Goal: Transaction & Acquisition: Subscribe to service/newsletter

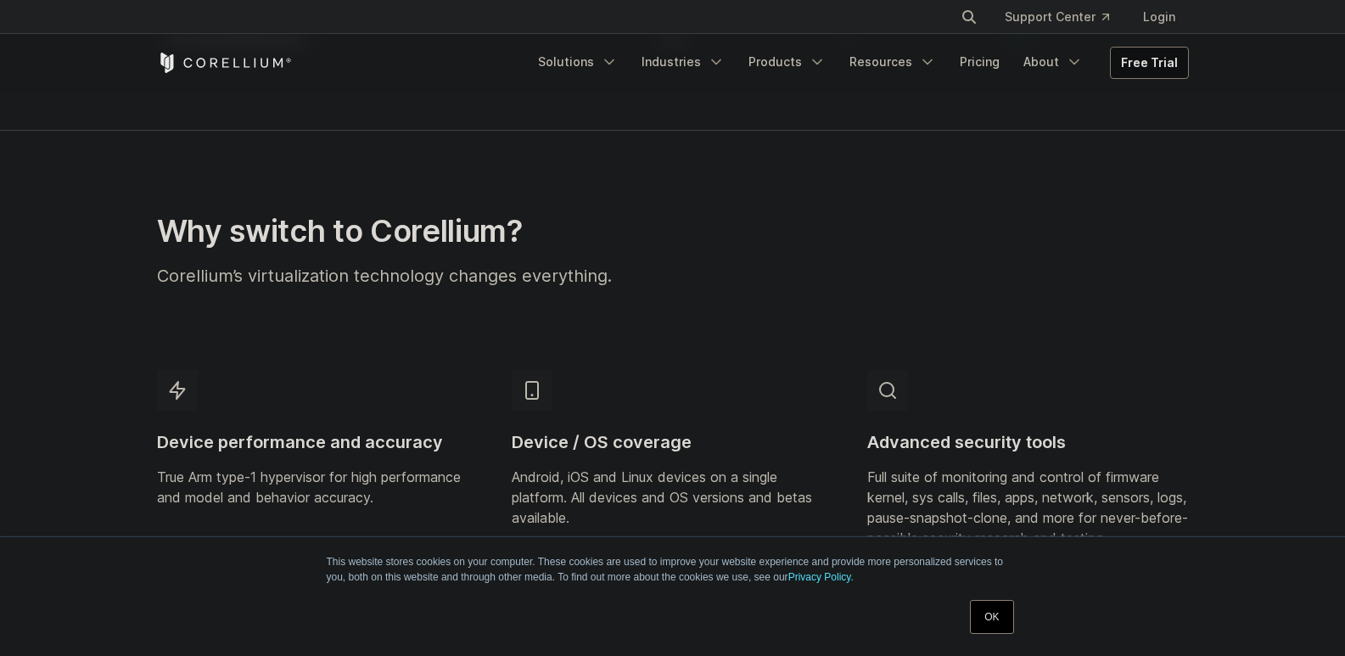
scroll to position [1019, 0]
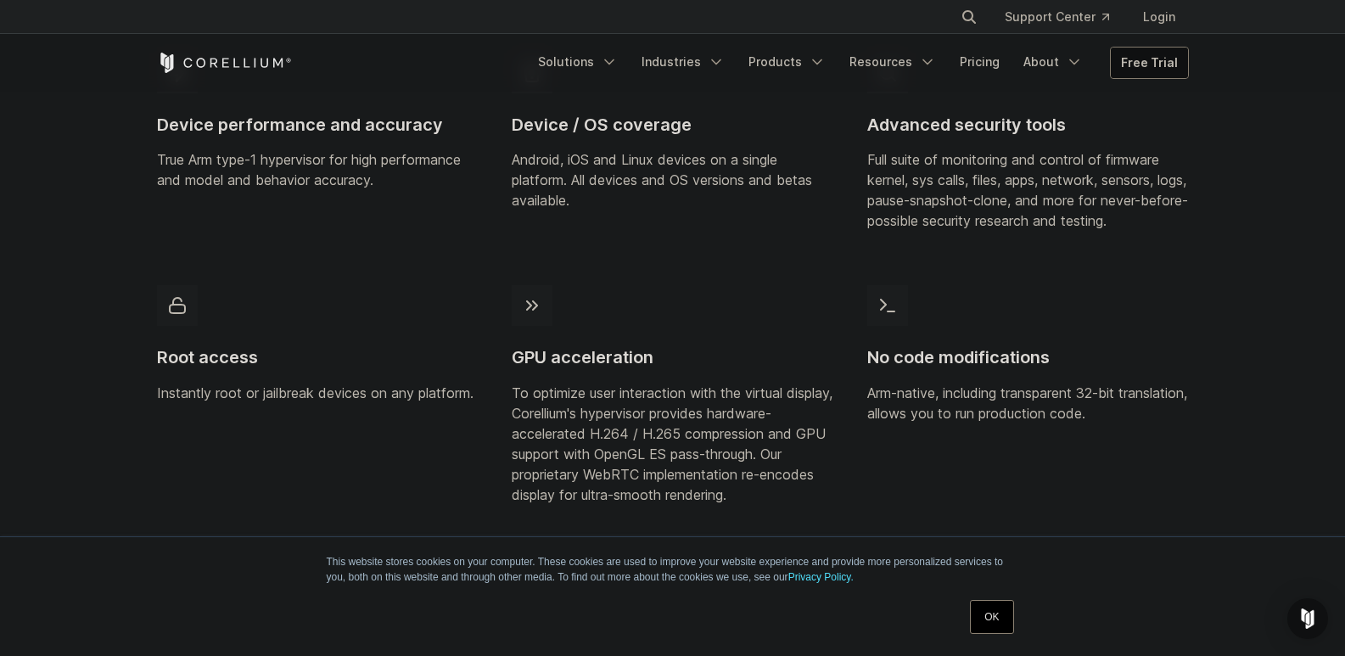
click at [1122, 54] on link "Free Trial" at bounding box center [1149, 63] width 77 height 31
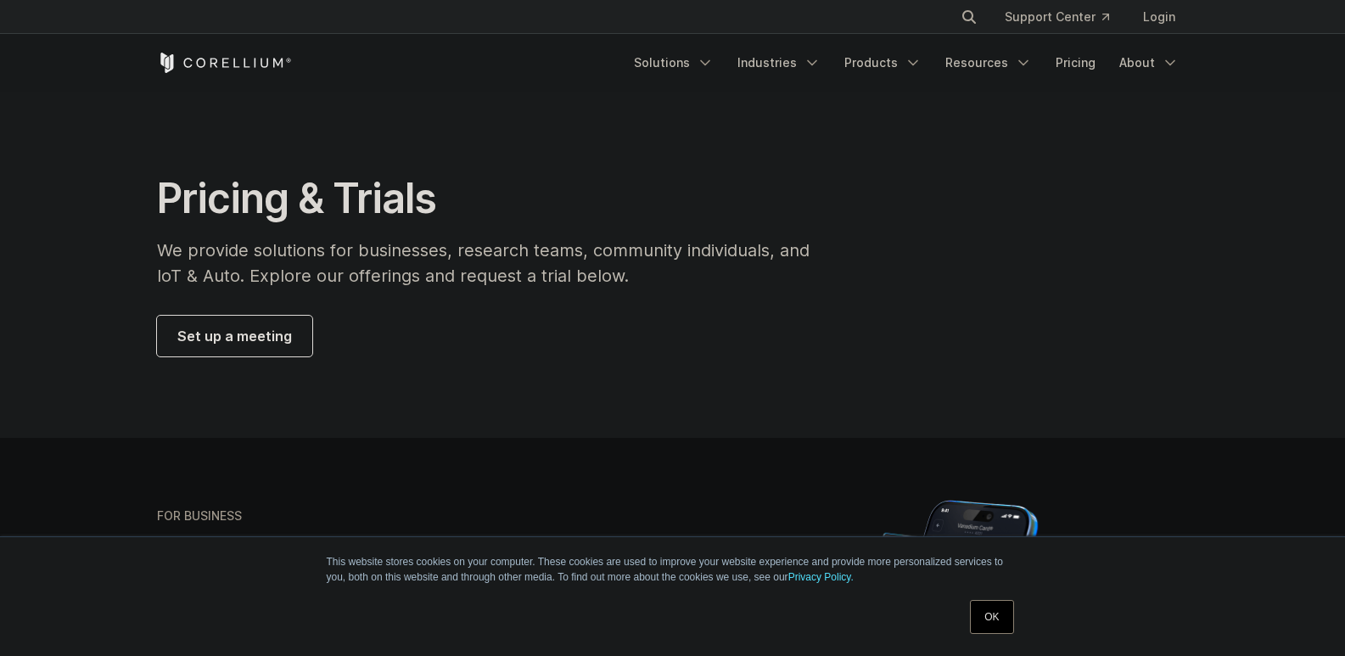
scroll to position [340, 0]
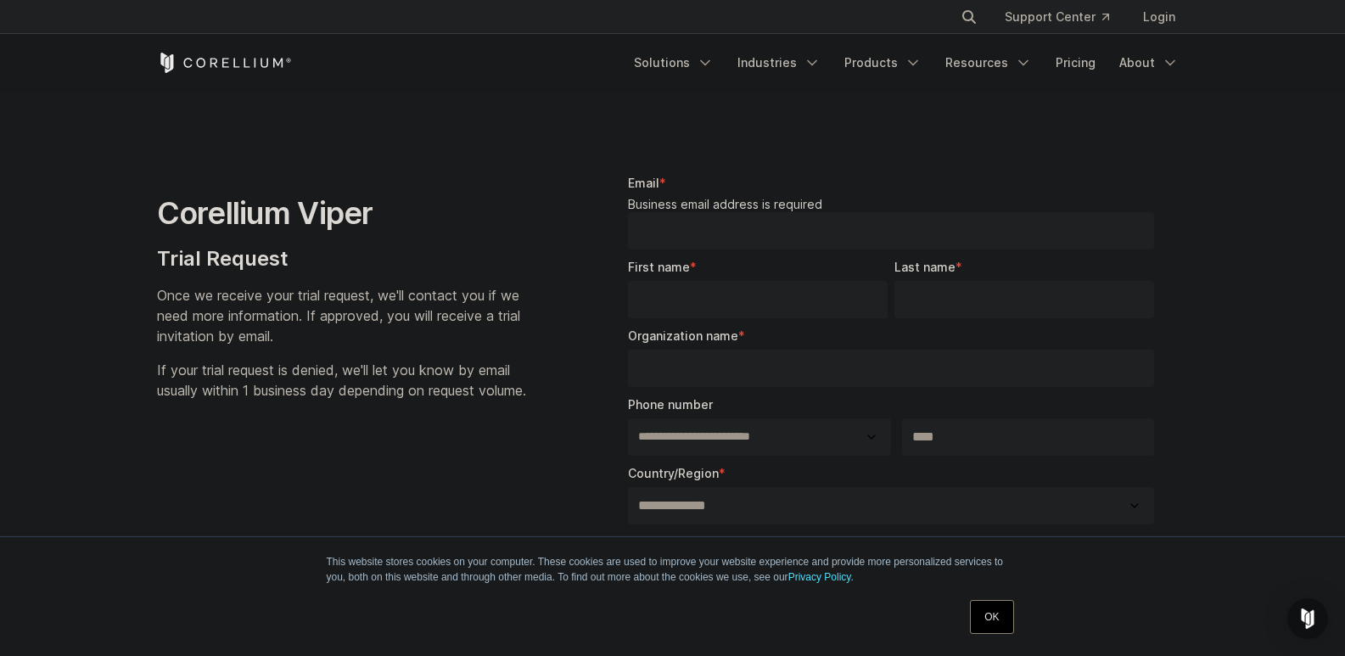
select select "**"
